Goal: Subscribe to service/newsletter

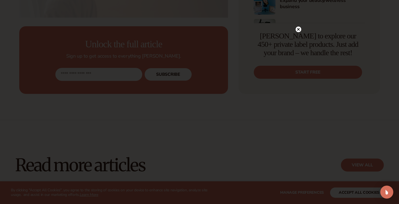
scroll to position [341, 0]
click at [299, 38] on circle at bounding box center [298, 41] width 6 height 6
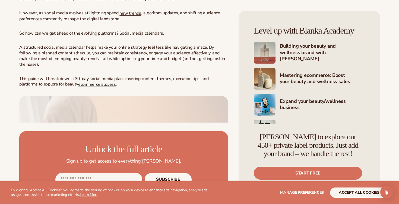
scroll to position [315, 0]
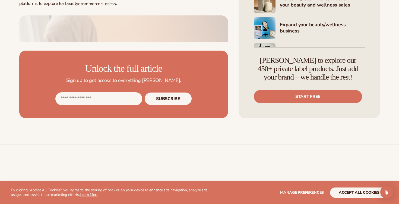
click at [107, 105] on input "Email address" at bounding box center [98, 98] width 87 height 13
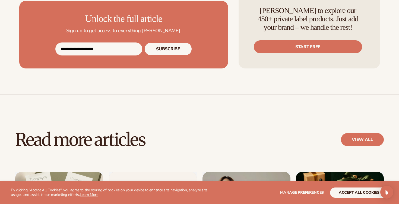
scroll to position [392, 0]
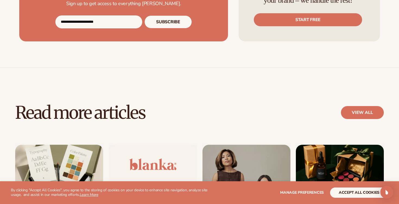
type input "**********"
click at [178, 28] on button "Subscribe" at bounding box center [167, 21] width 47 height 13
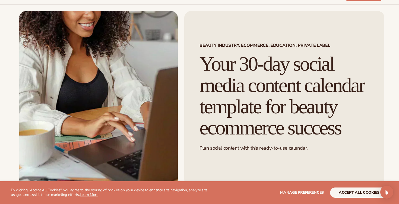
scroll to position [22, 0]
